Goal: Task Accomplishment & Management: Manage account settings

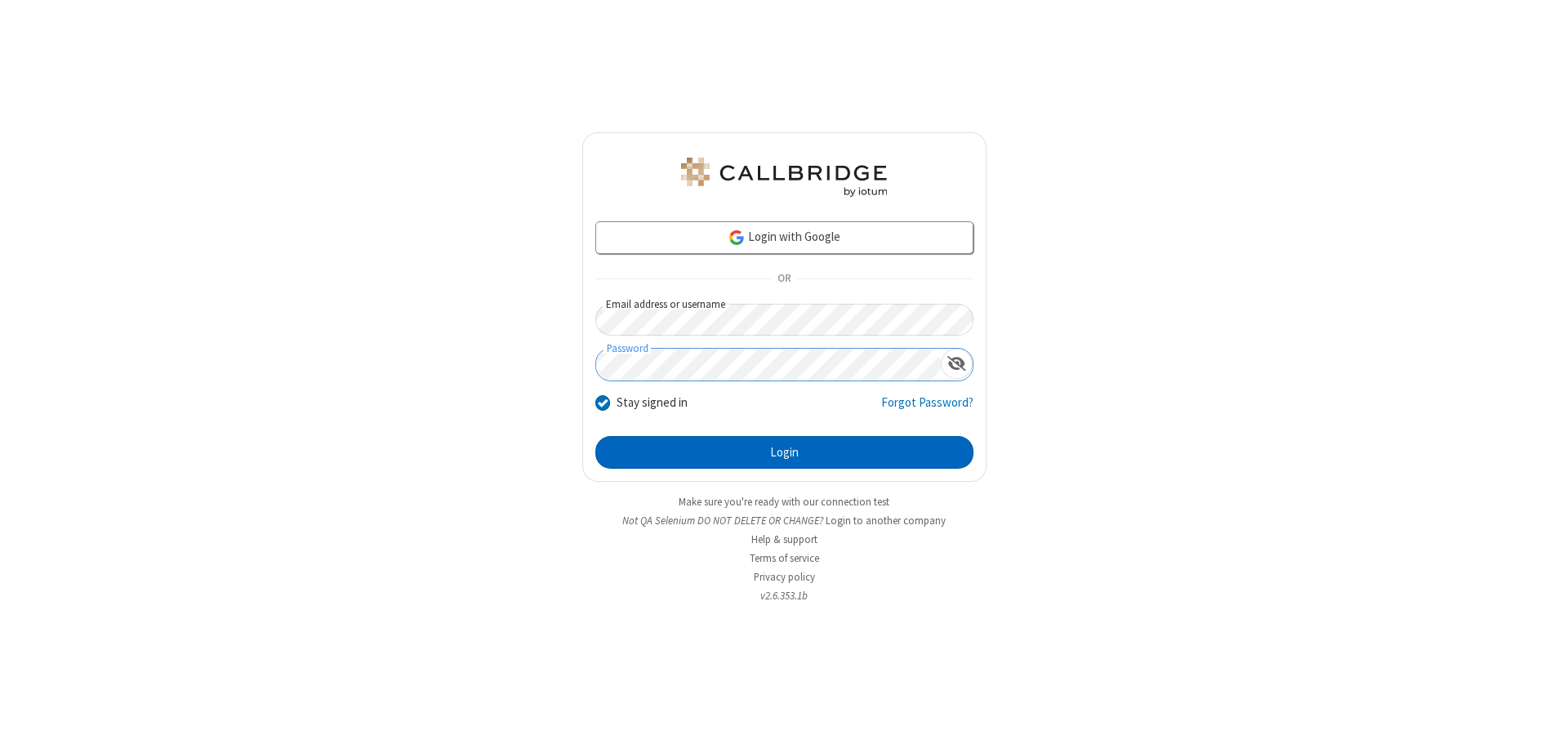
click at [784, 452] on button "Login" at bounding box center [785, 452] width 378 height 32
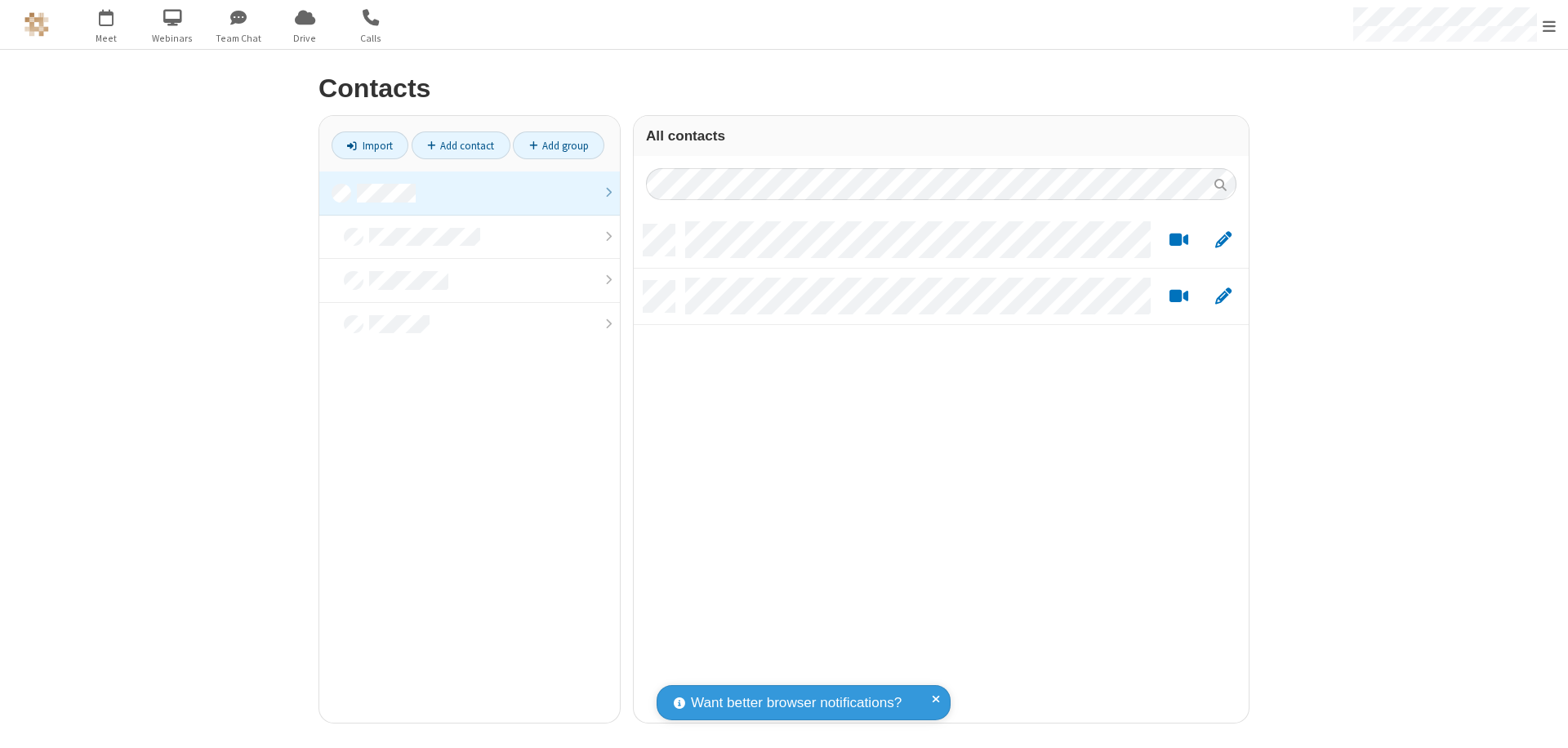
scroll to position [498, 602]
click at [469, 193] on link at bounding box center [469, 194] width 300 height 44
click at [461, 145] on link "Add contact" at bounding box center [461, 144] width 99 height 28
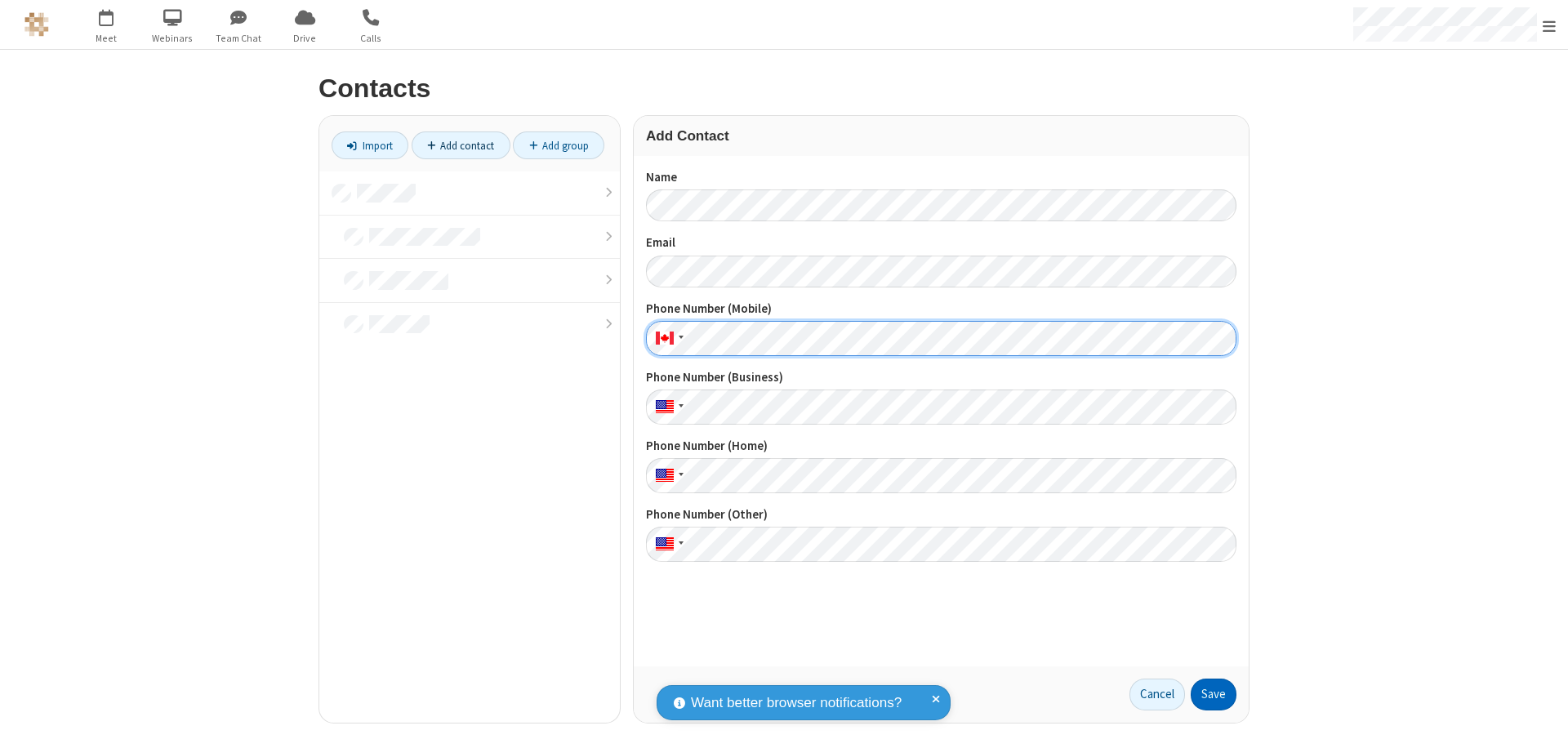
click at [1214, 695] on button "Save" at bounding box center [1214, 695] width 46 height 32
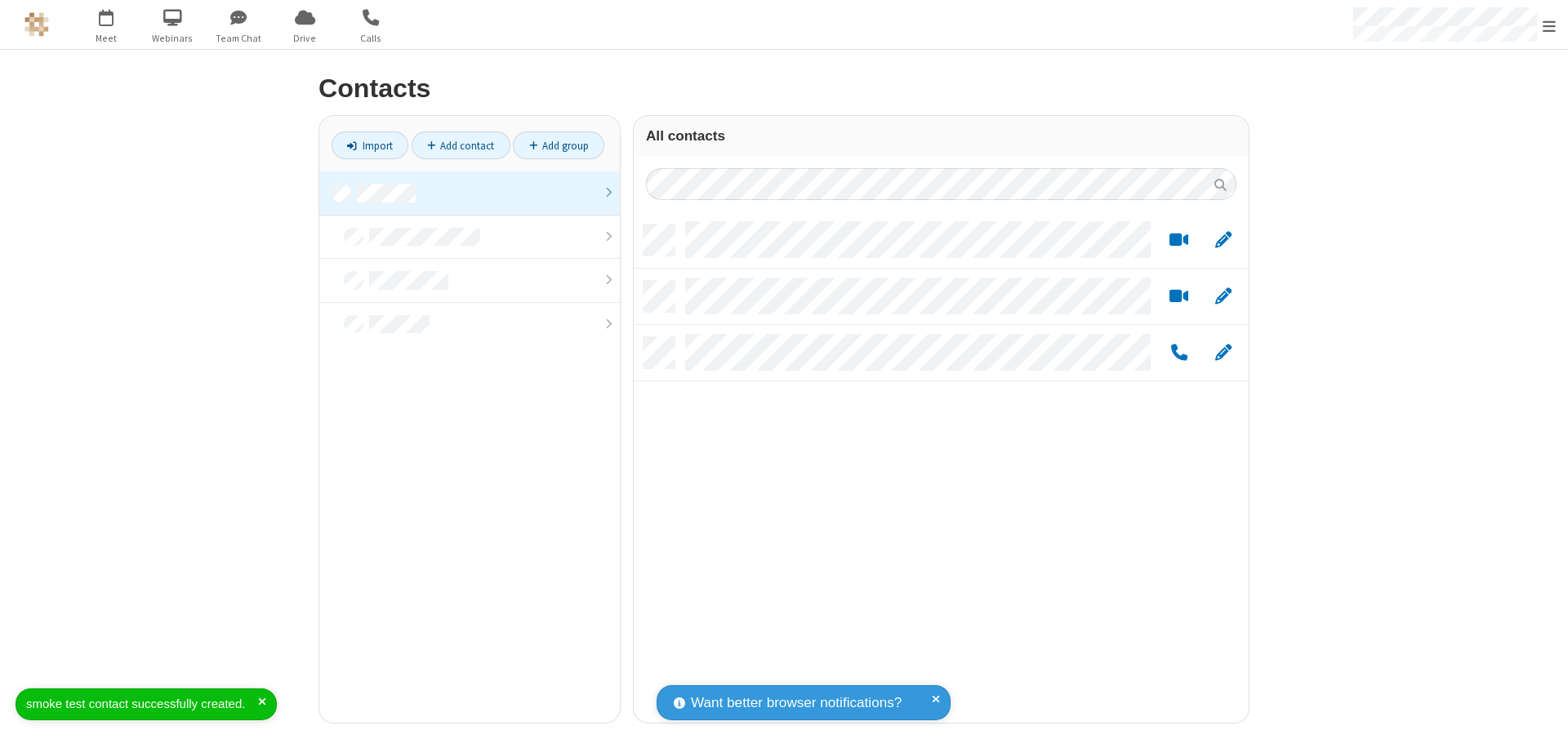
scroll to position [498, 602]
click at [461, 145] on link "Add contact" at bounding box center [461, 144] width 99 height 28
